Goal: Navigation & Orientation: Find specific page/section

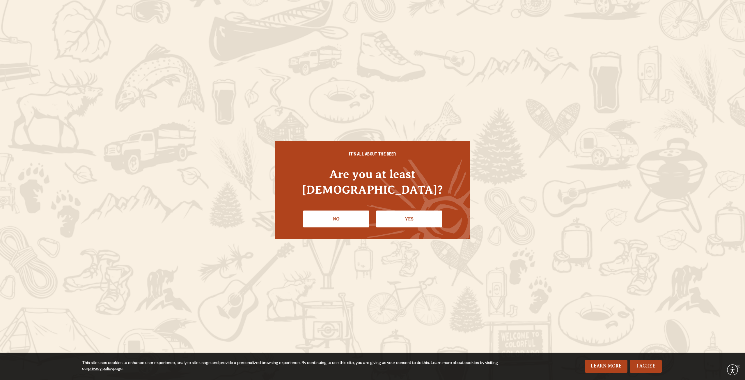
click at [398, 210] on link "Yes" at bounding box center [409, 218] width 66 height 17
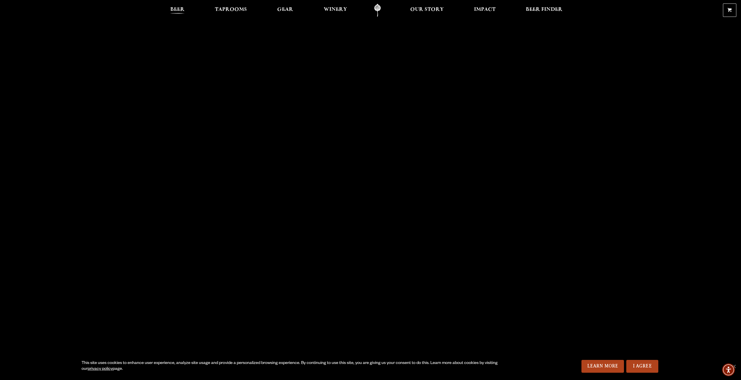
click at [176, 9] on span "Beer" at bounding box center [177, 9] width 14 height 5
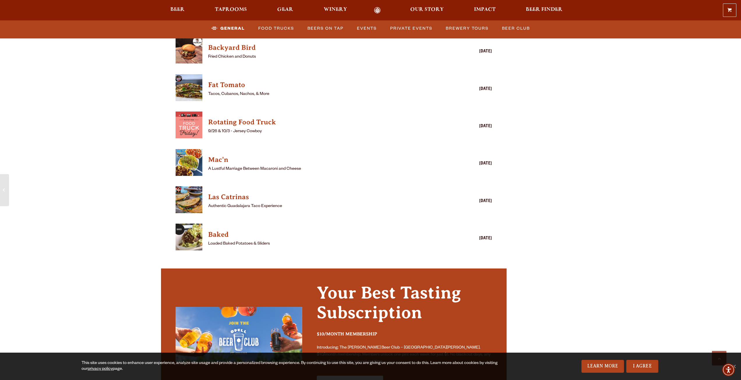
scroll to position [1630, 0]
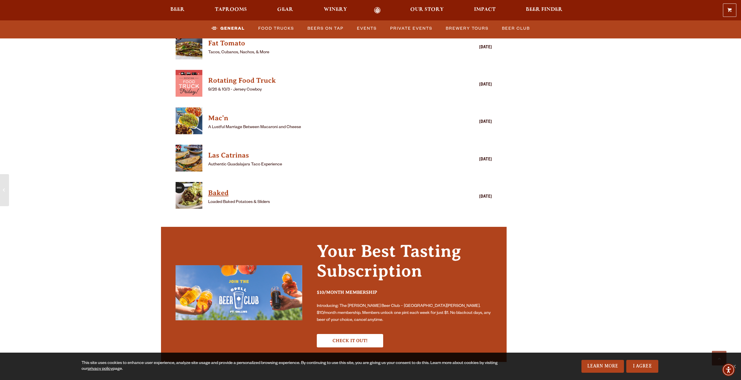
click at [224, 188] on h4 "Baked" at bounding box center [325, 192] width 235 height 9
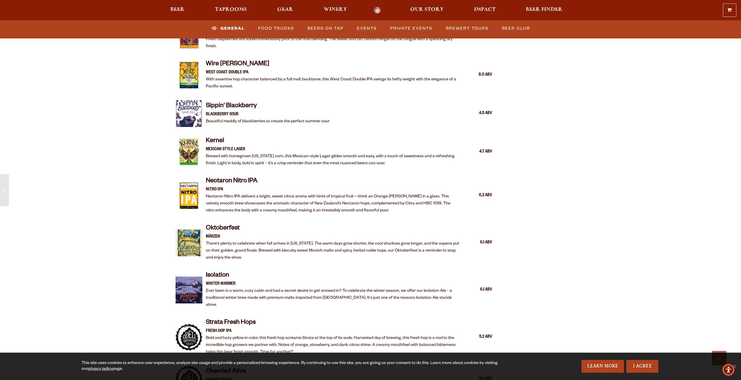
scroll to position [0, 0]
